Goal: Find contact information: Find contact information

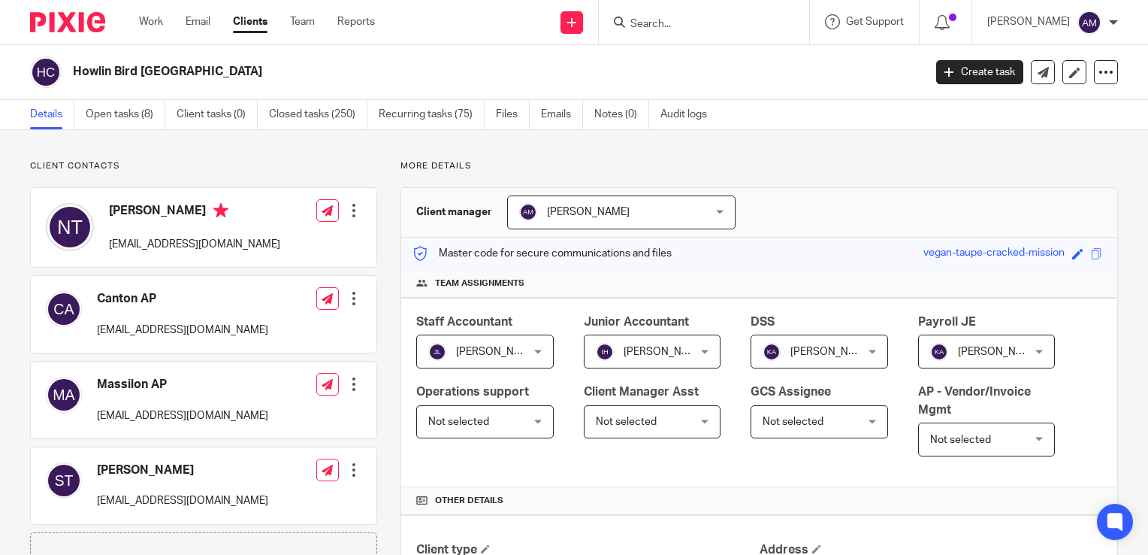
click at [668, 23] on input "Search" at bounding box center [696, 25] width 135 height 14
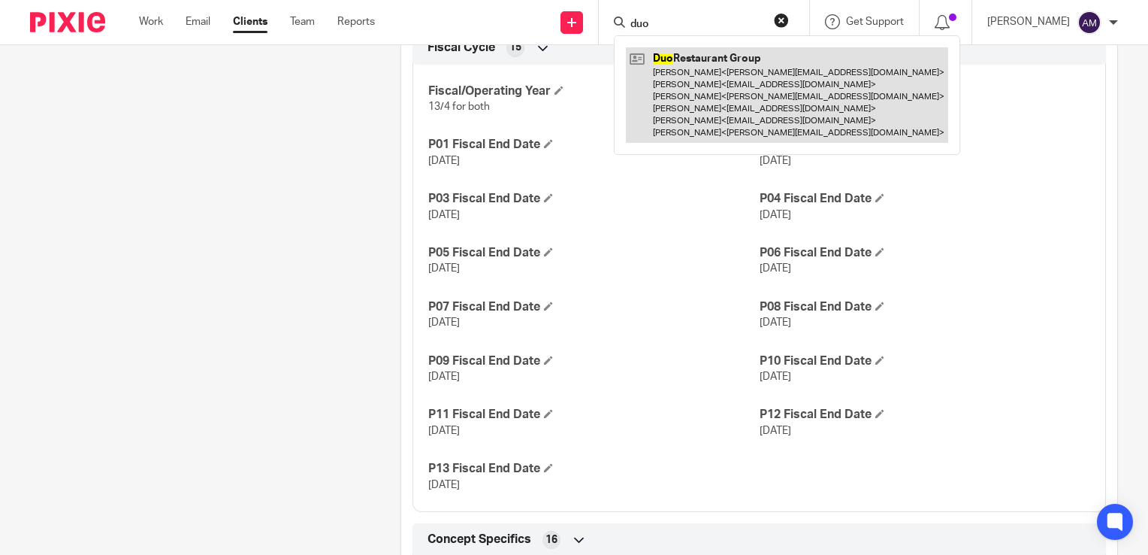
type input "duo"
click at [733, 107] on link at bounding box center [787, 94] width 322 height 95
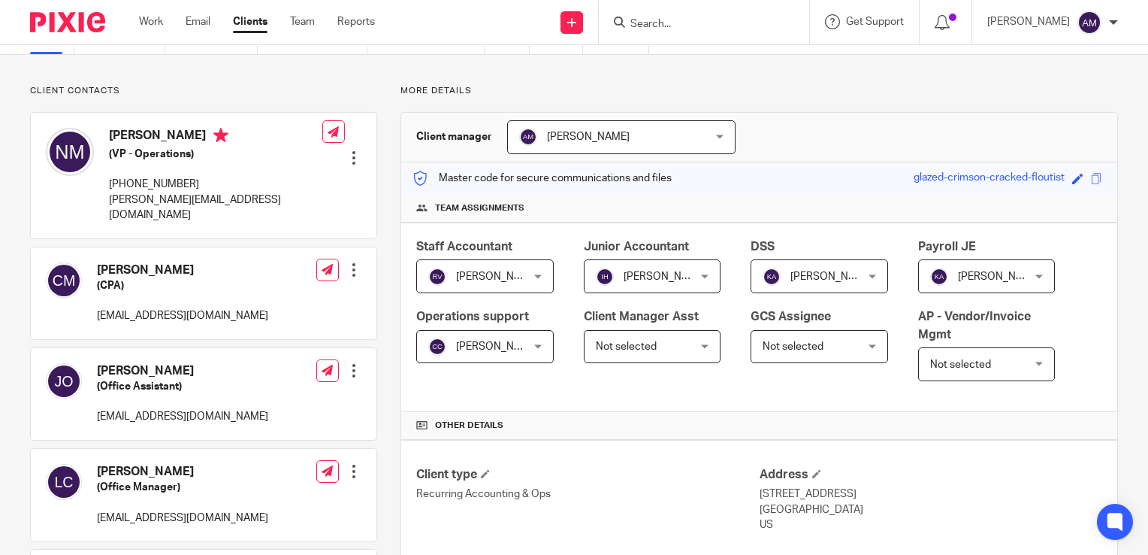
scroll to position [150, 0]
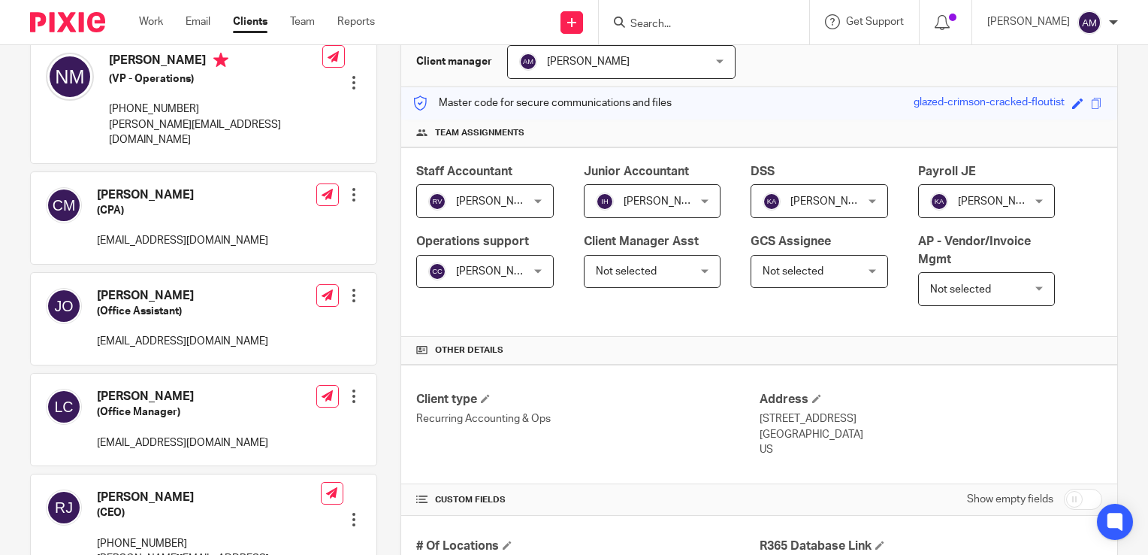
click at [720, 20] on input "Search" at bounding box center [696, 25] width 135 height 14
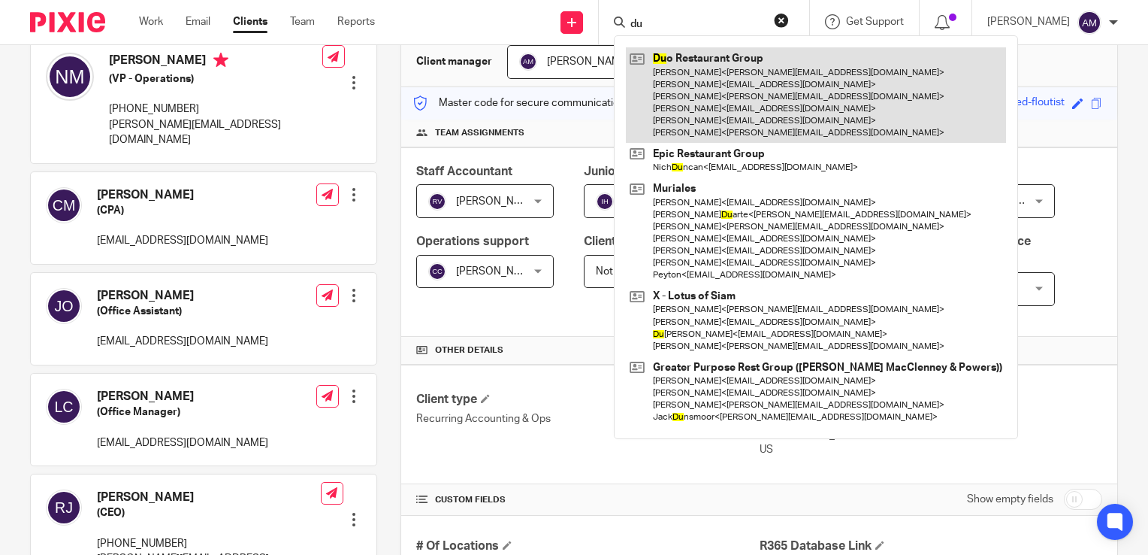
type input "du"
click at [788, 104] on link at bounding box center [816, 94] width 380 height 95
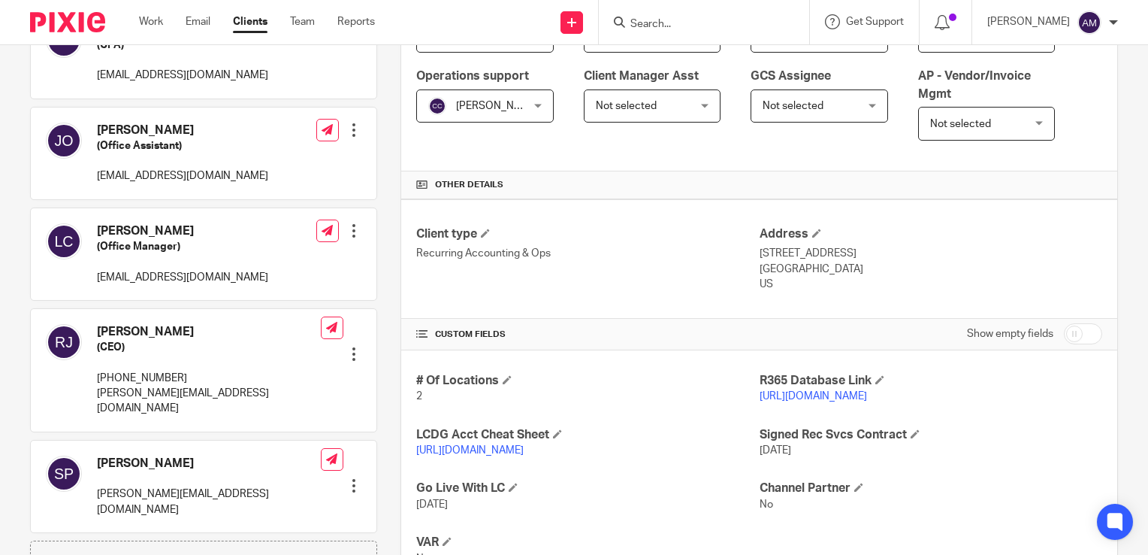
scroll to position [376, 0]
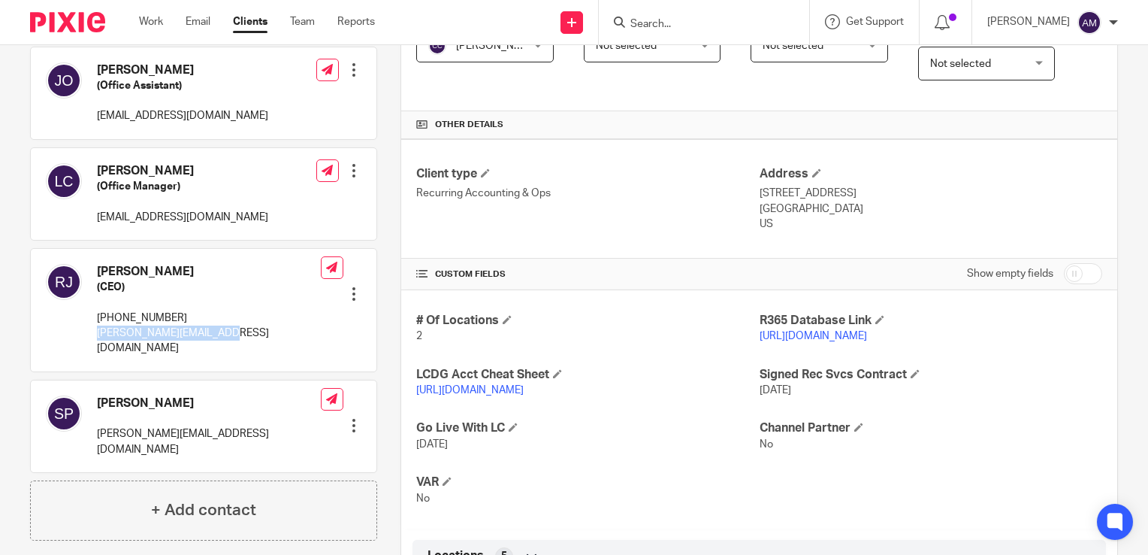
drag, startPoint x: 231, startPoint y: 314, endPoint x: 93, endPoint y: 329, distance: 139.1
click at [93, 329] on div "[PERSON_NAME] (CEO) [PHONE_NUMBER] [PERSON_NAME][EMAIL_ADDRESS][DOMAIN_NAME] Ed…" at bounding box center [204, 310] width 346 height 122
copy p "[PERSON_NAME][EMAIL_ADDRESS][DOMAIN_NAME]"
